Goal: Find specific page/section

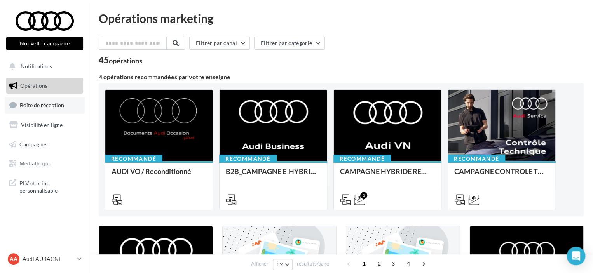
click at [51, 108] on span "Boîte de réception" at bounding box center [42, 105] width 44 height 7
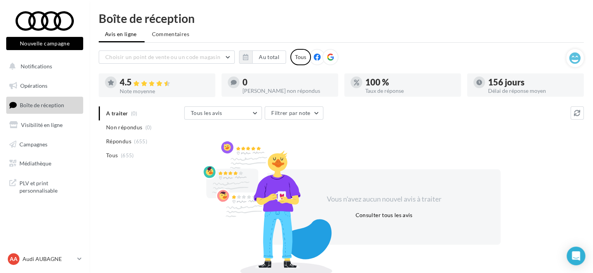
click at [39, 106] on span "Boîte de réception" at bounding box center [42, 105] width 44 height 7
click at [40, 106] on span "Boîte de réception" at bounding box center [42, 105] width 44 height 7
